Goal: Ask a question

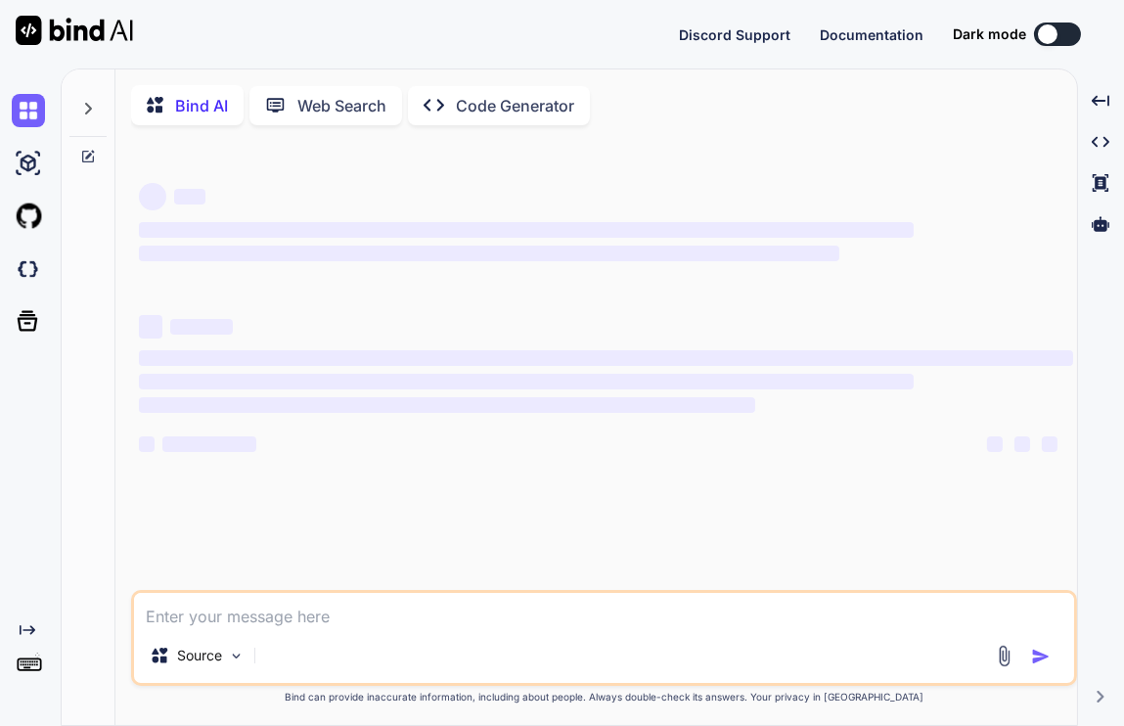
type textarea "x"
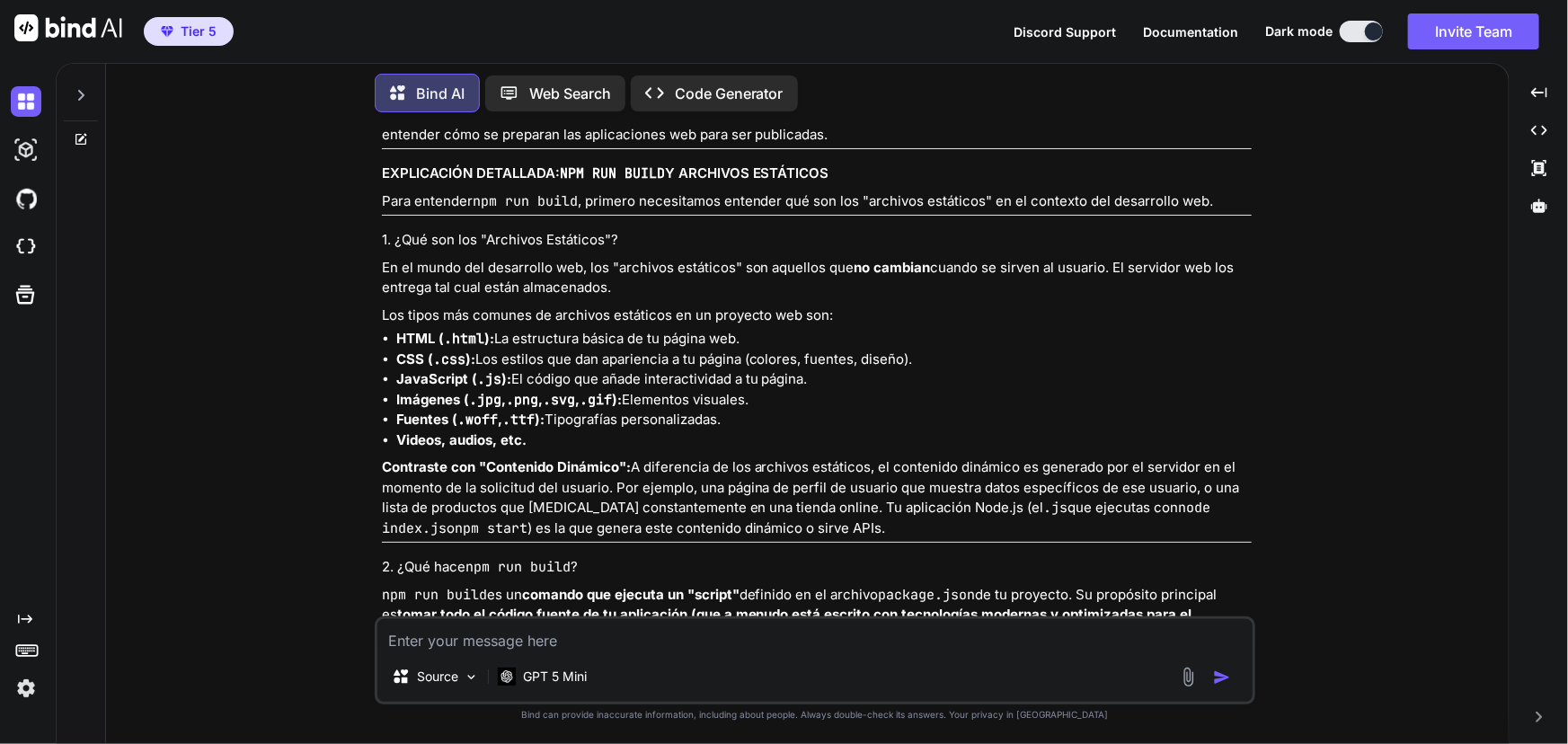
scroll to position [12361, 0]
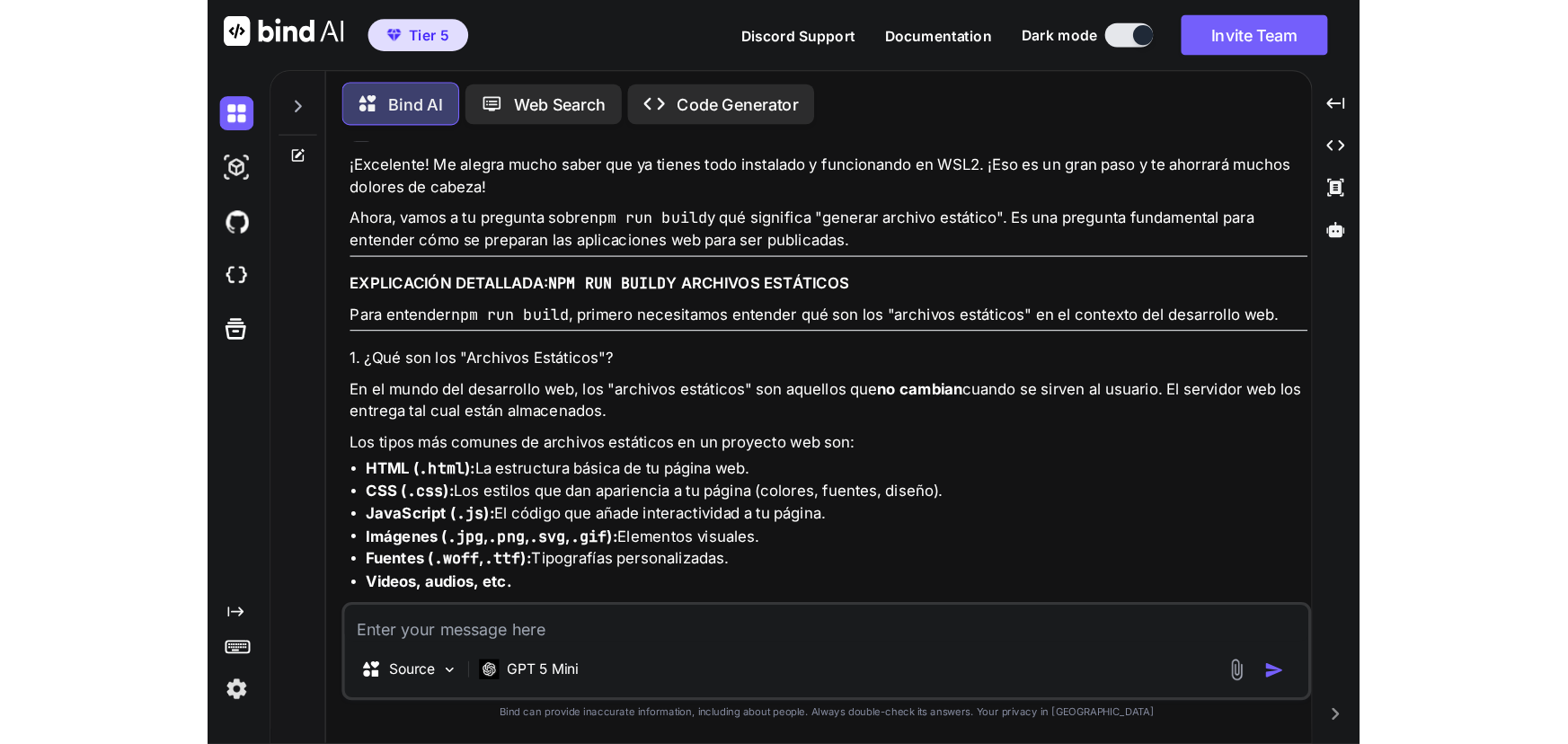
scroll to position [12361, 0]
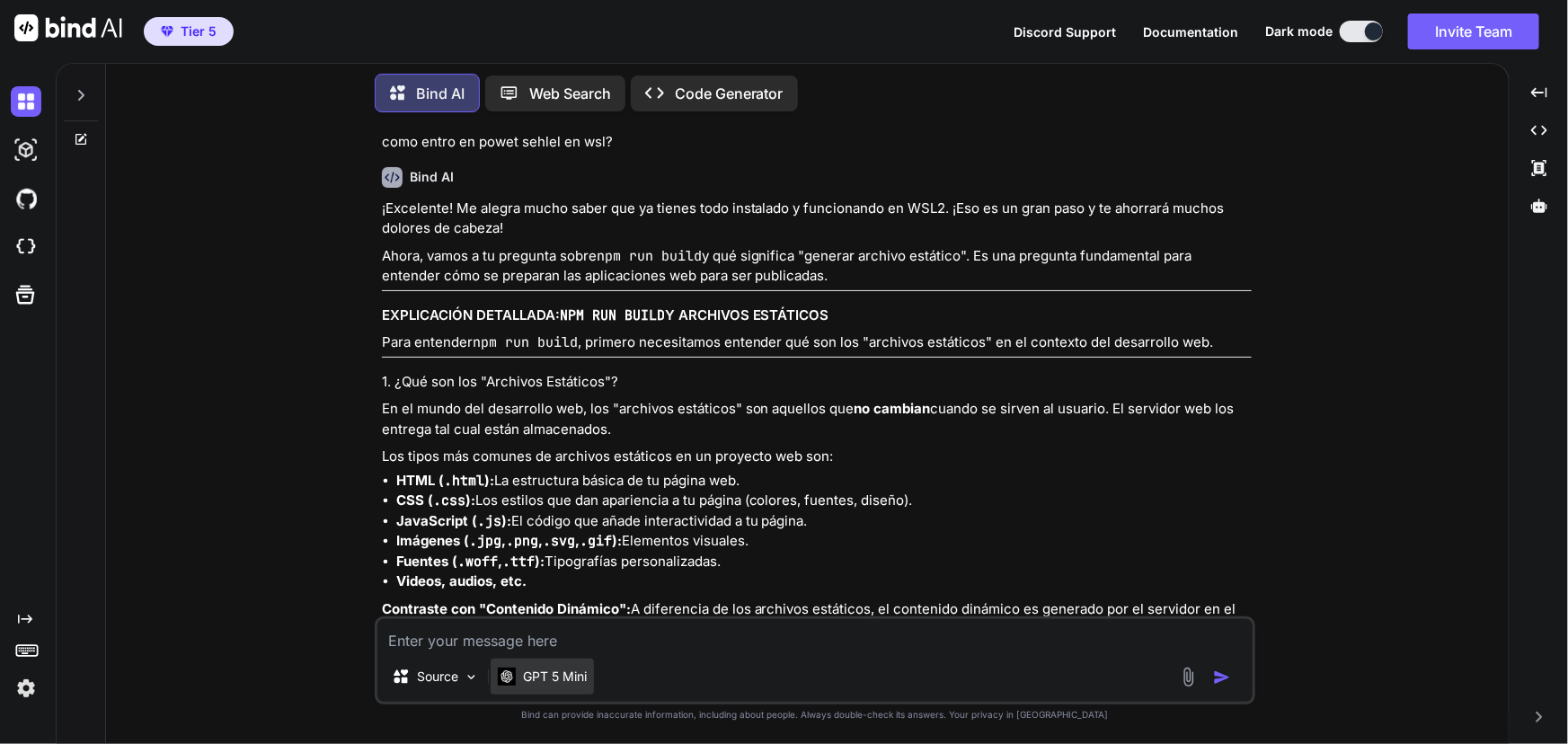
type textarea "x"
drag, startPoint x: 675, startPoint y: 632, endPoint x: 678, endPoint y: 623, distance: 9.5
click at [677, 630] on textarea at bounding box center [815, 635] width 875 height 32
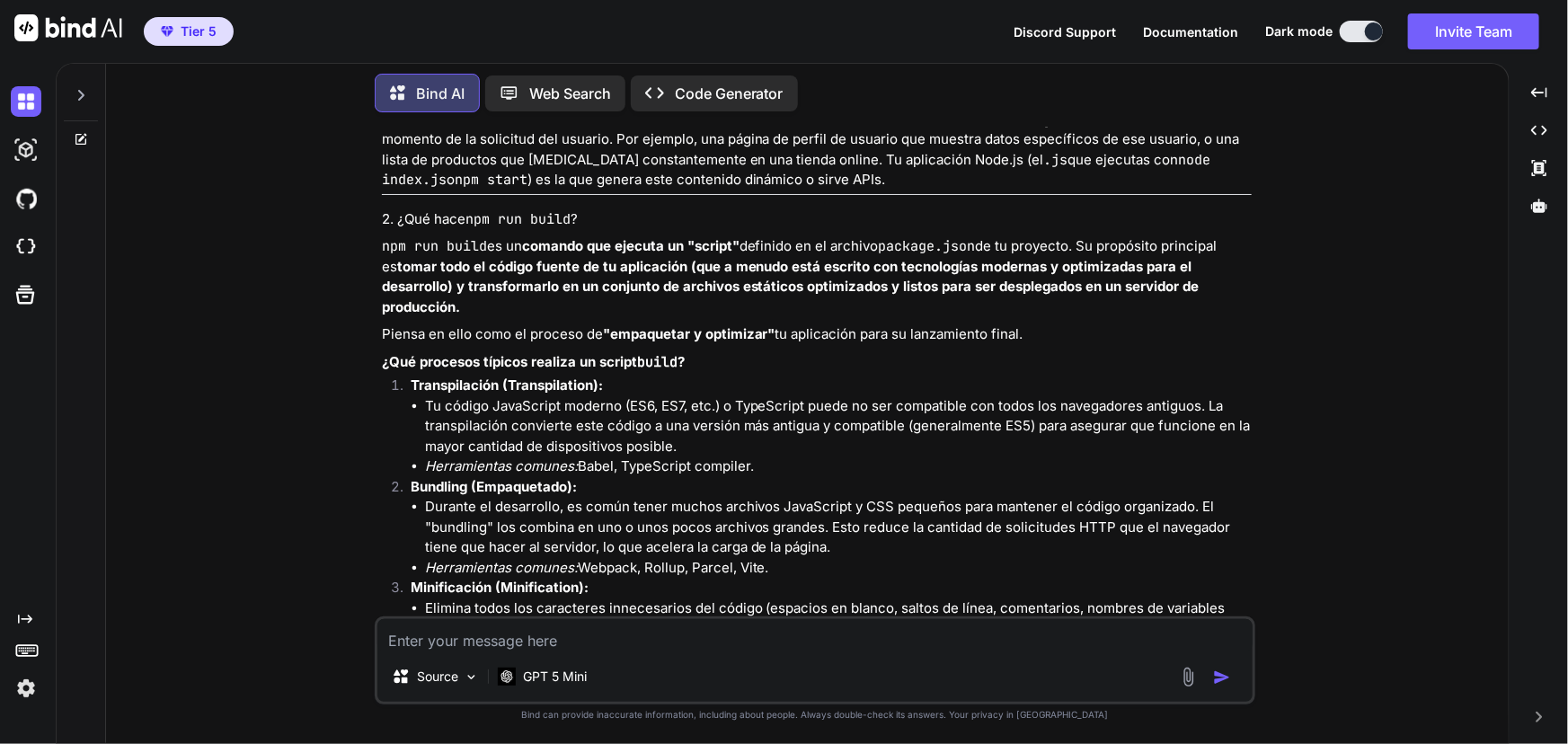
scroll to position [13014, 0]
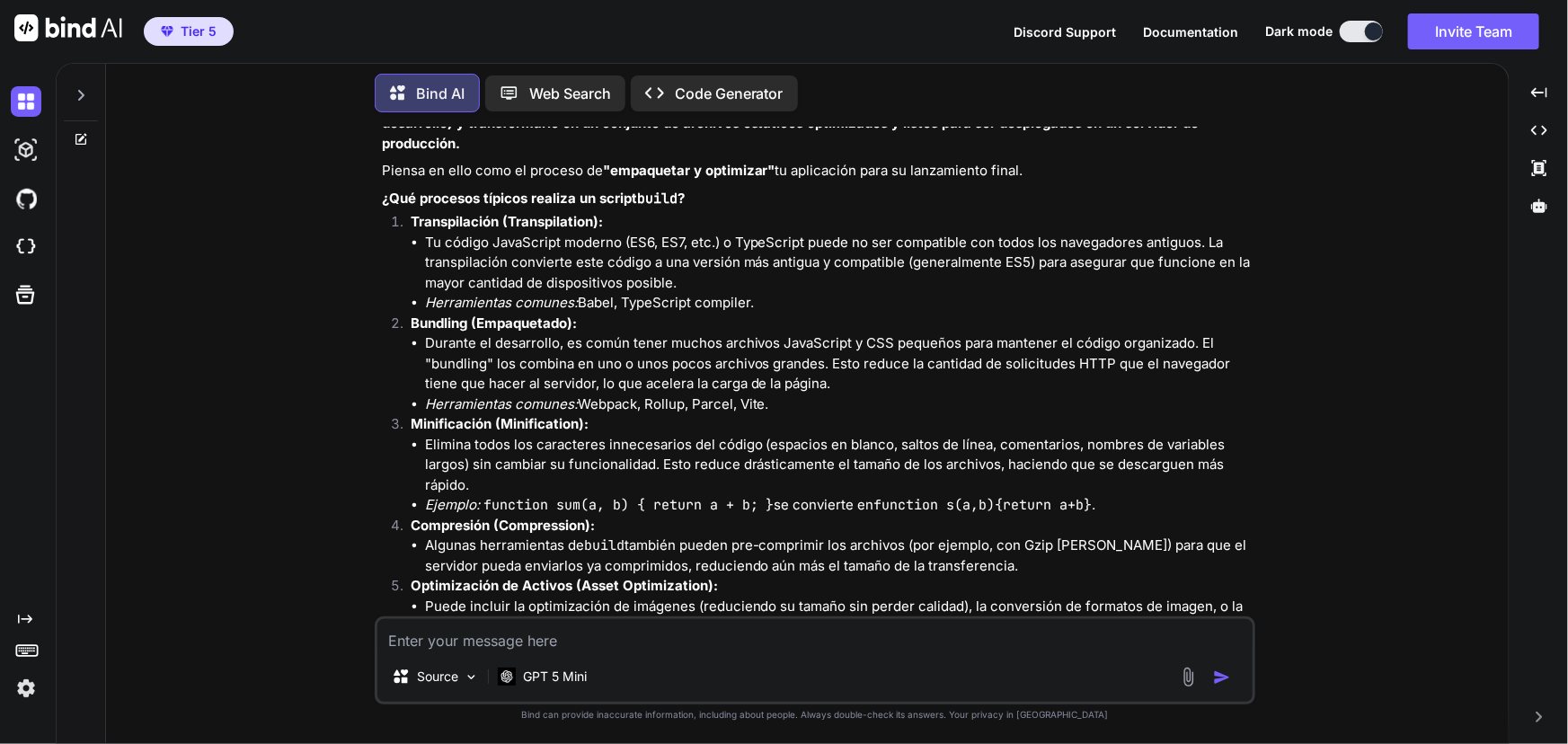
click at [689, 636] on textarea at bounding box center [815, 635] width 875 height 32
type textarea "h"
type textarea "x"
type textarea "ho"
type textarea "x"
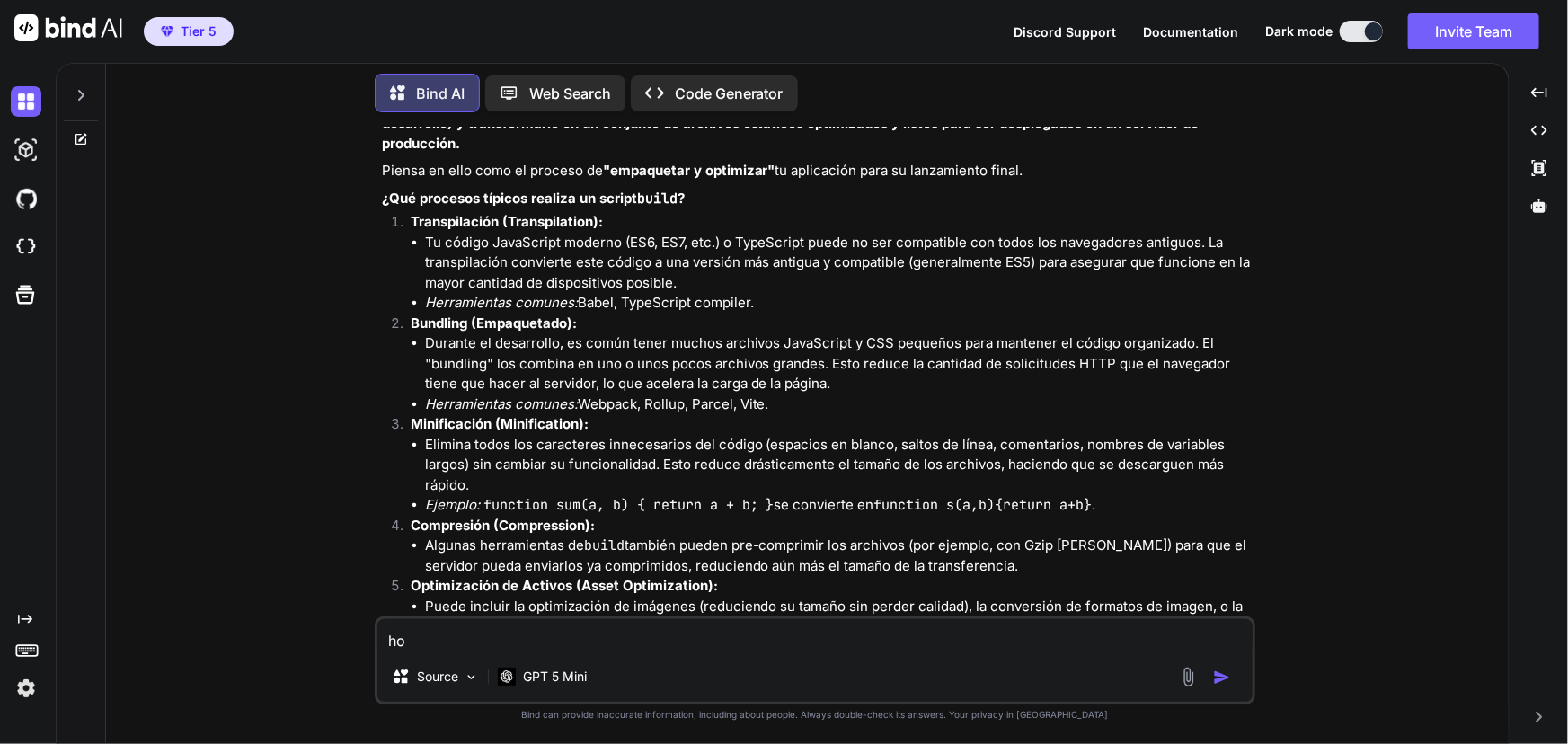
type textarea "hol"
type textarea "x"
type textarea "hola"
type textarea "x"
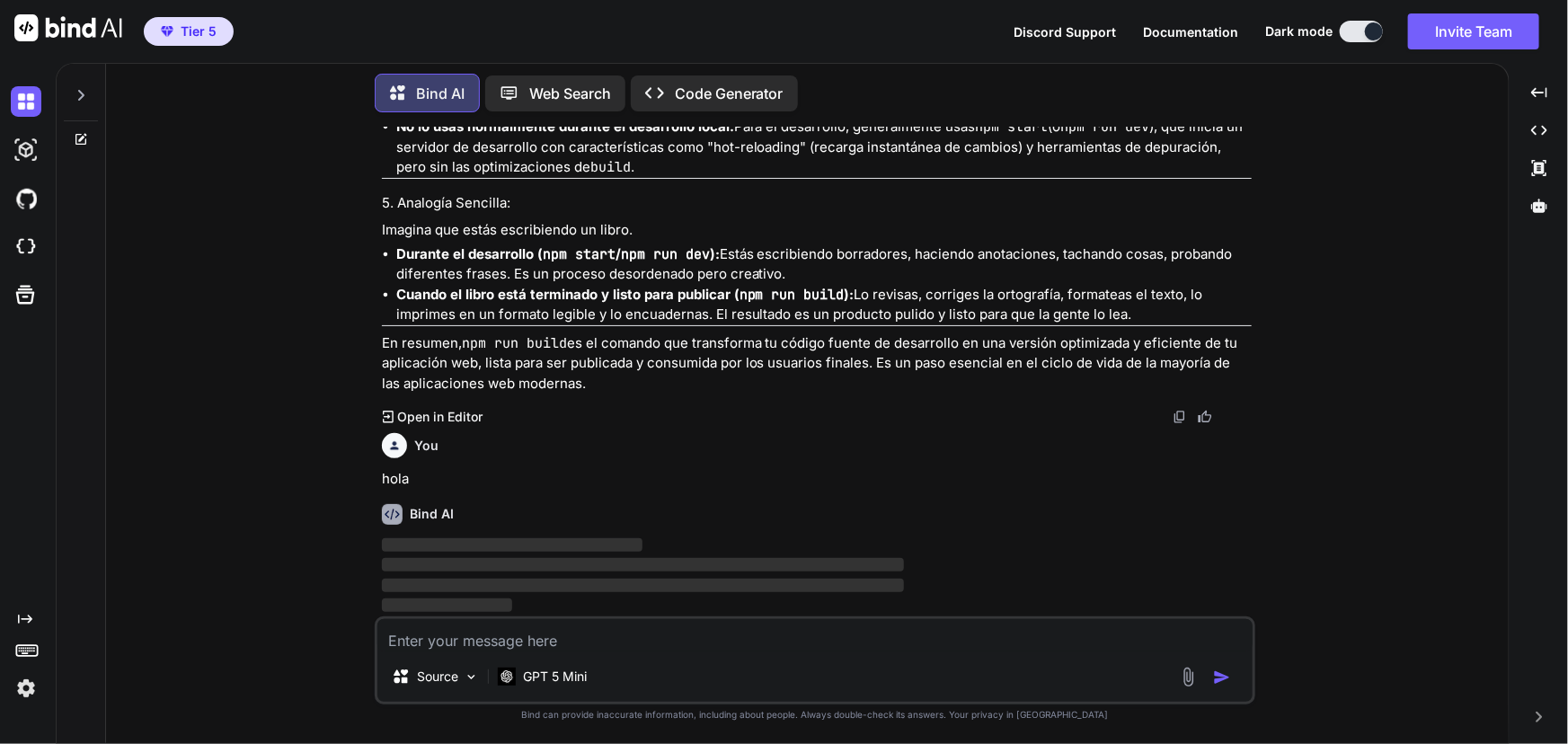
scroll to position [12425, 0]
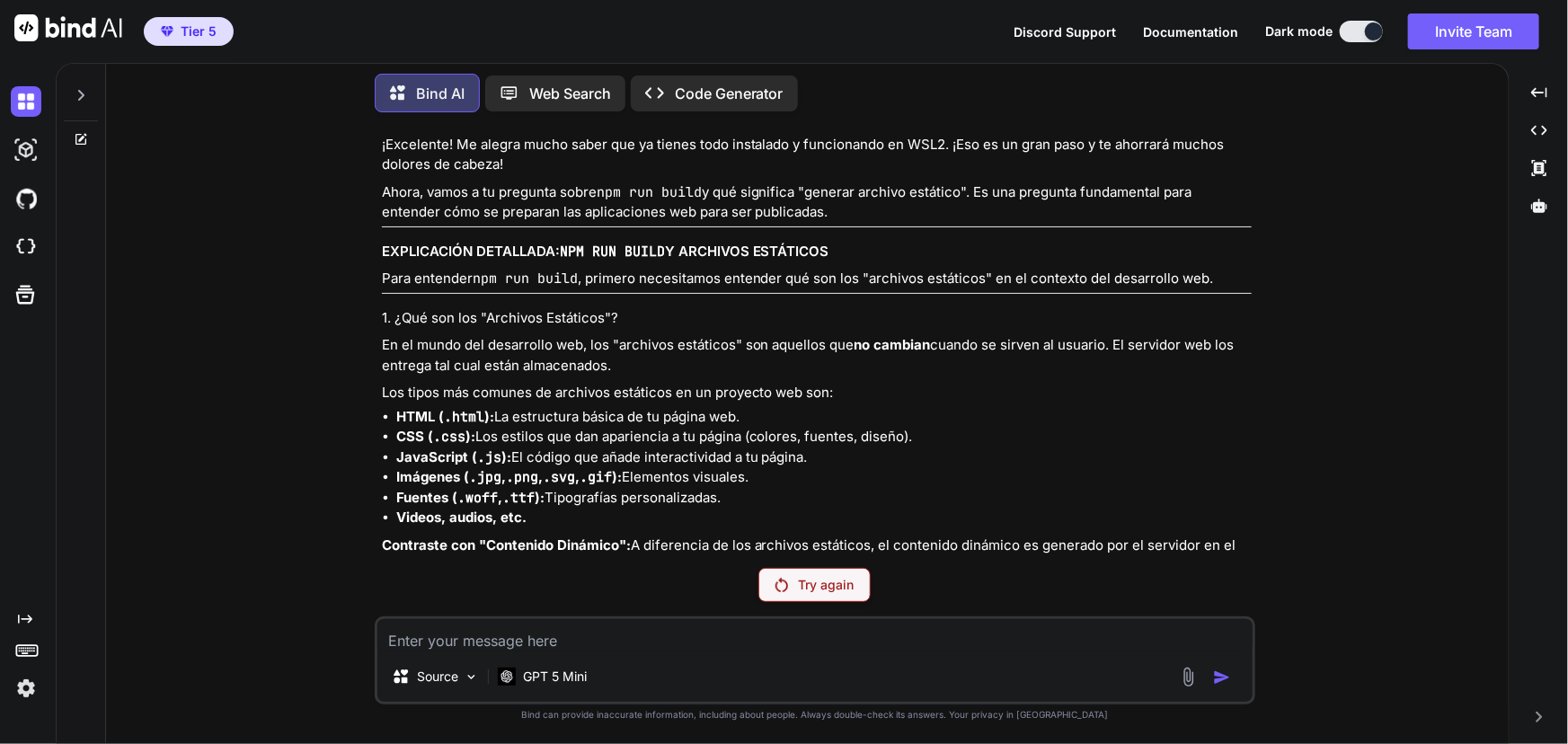
click at [849, 589] on p "Try again" at bounding box center [827, 585] width 56 height 18
click at [21, 666] on img at bounding box center [26, 688] width 30 height 30
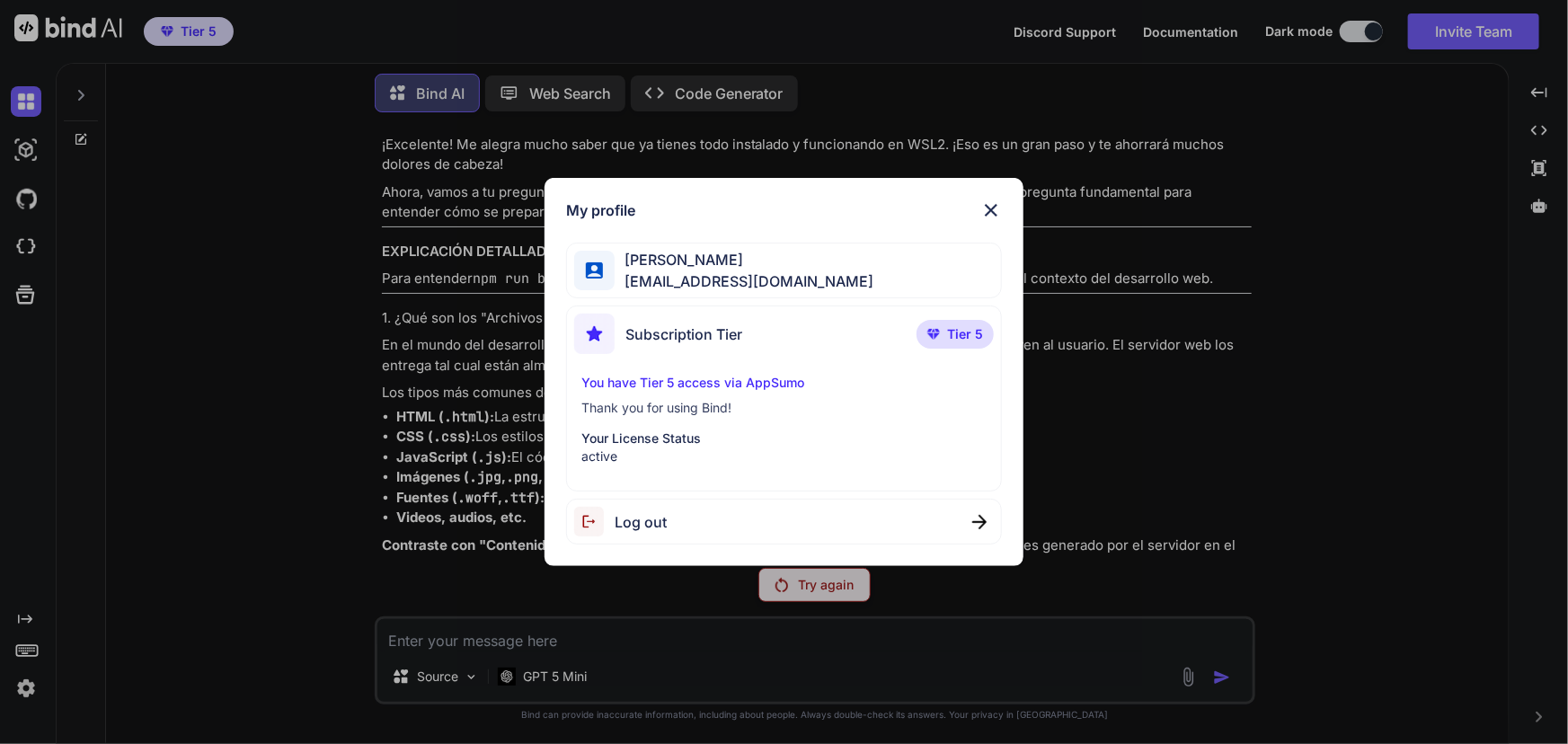
drag, startPoint x: 988, startPoint y: 211, endPoint x: 1105, endPoint y: 126, distance: 144.6
click at [988, 210] on img at bounding box center [990, 209] width 21 height 21
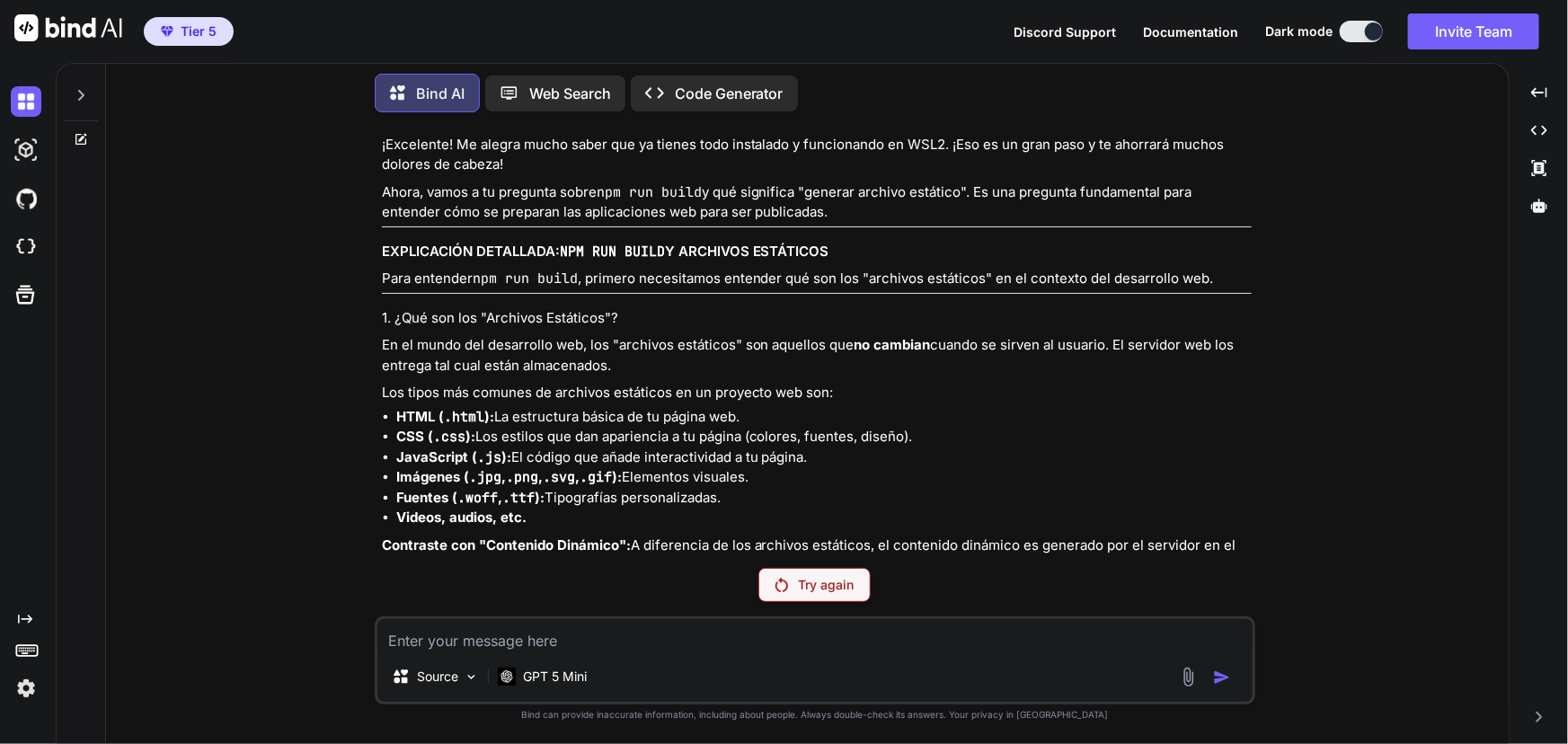
click at [844, 585] on p "Try again" at bounding box center [827, 585] width 56 height 18
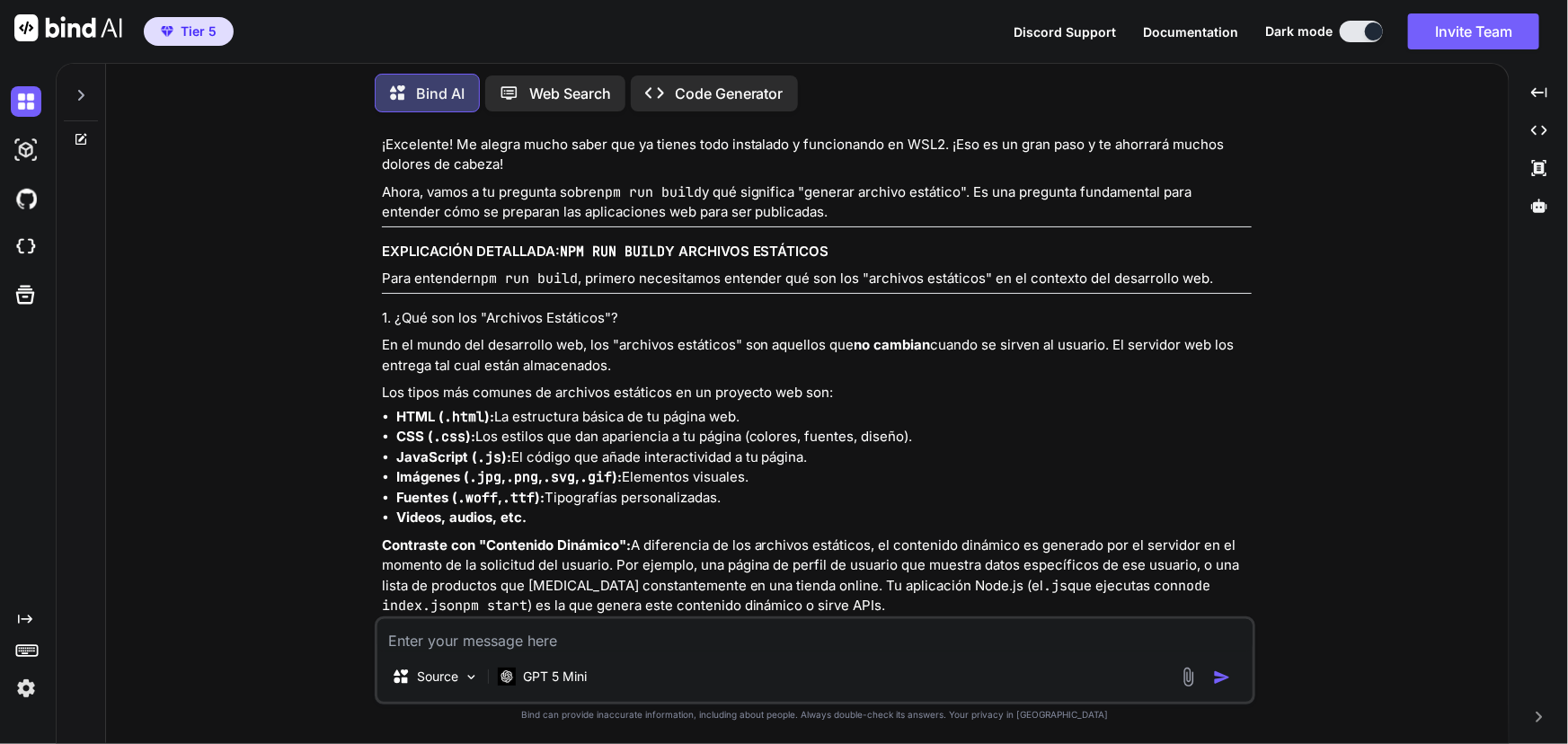
scroll to position [13989, 0]
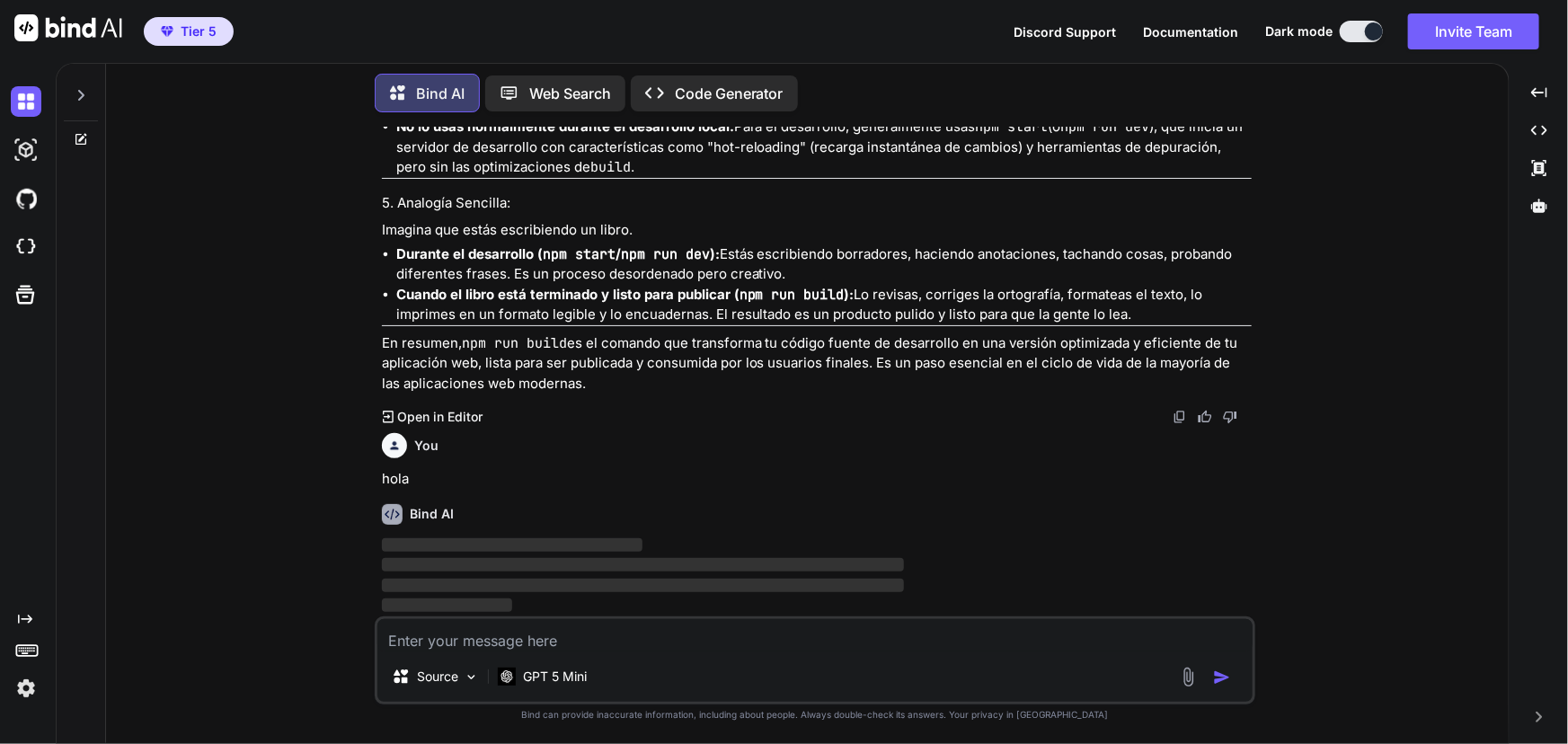
type textarea "x"
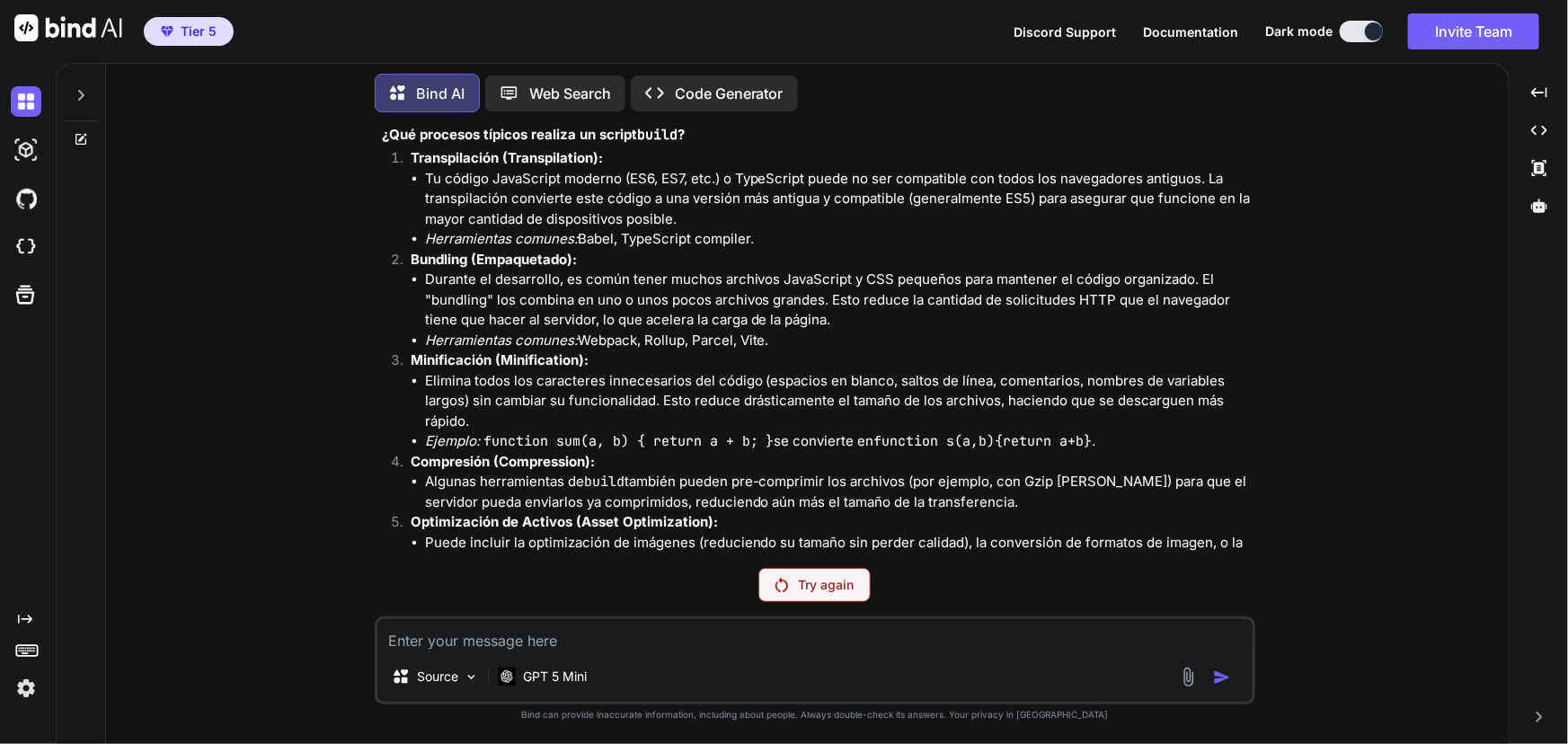
scroll to position [13323, 0]
